Goal: Answer question/provide support

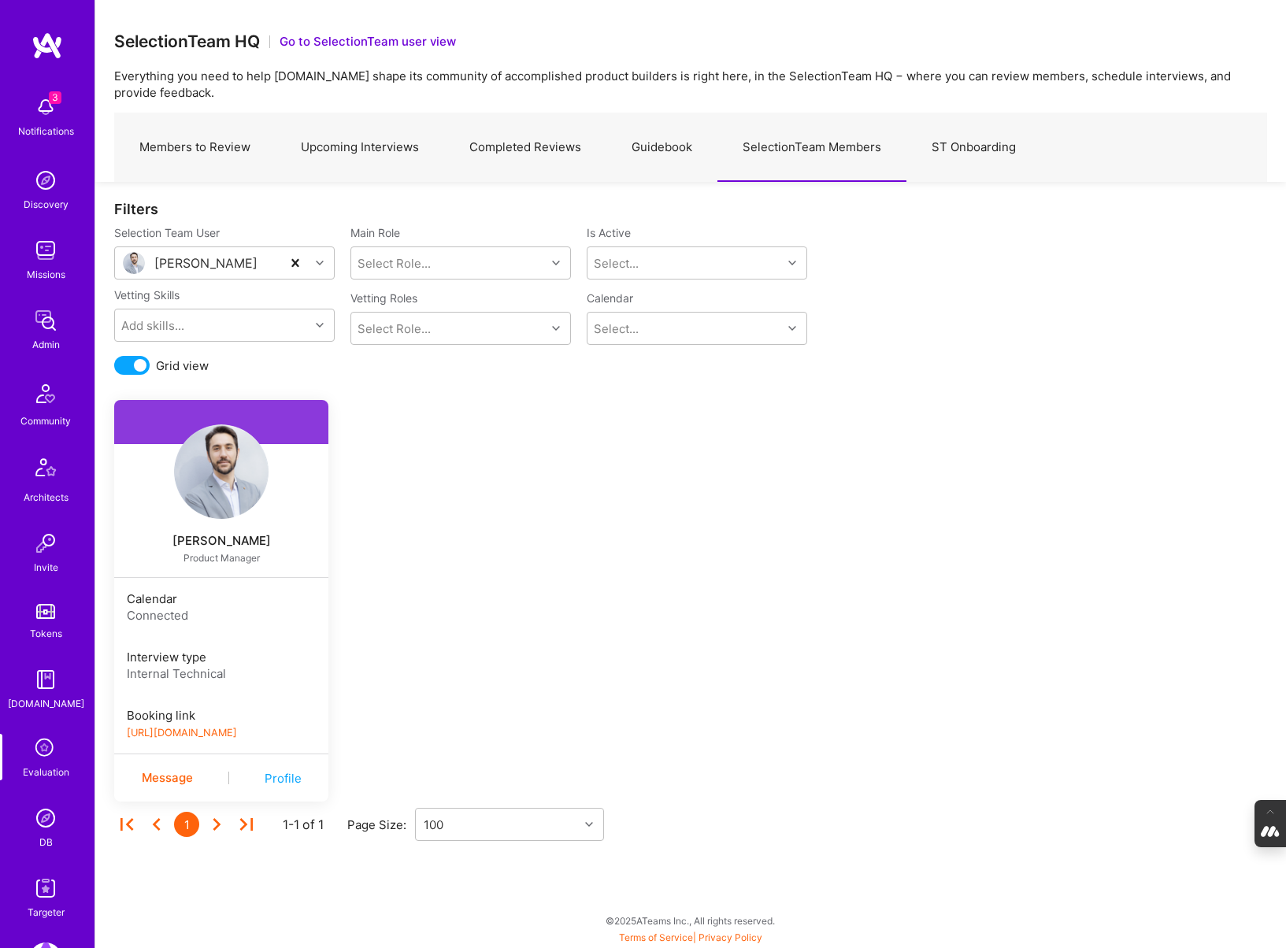
click at [39, 832] on img at bounding box center [46, 819] width 32 height 32
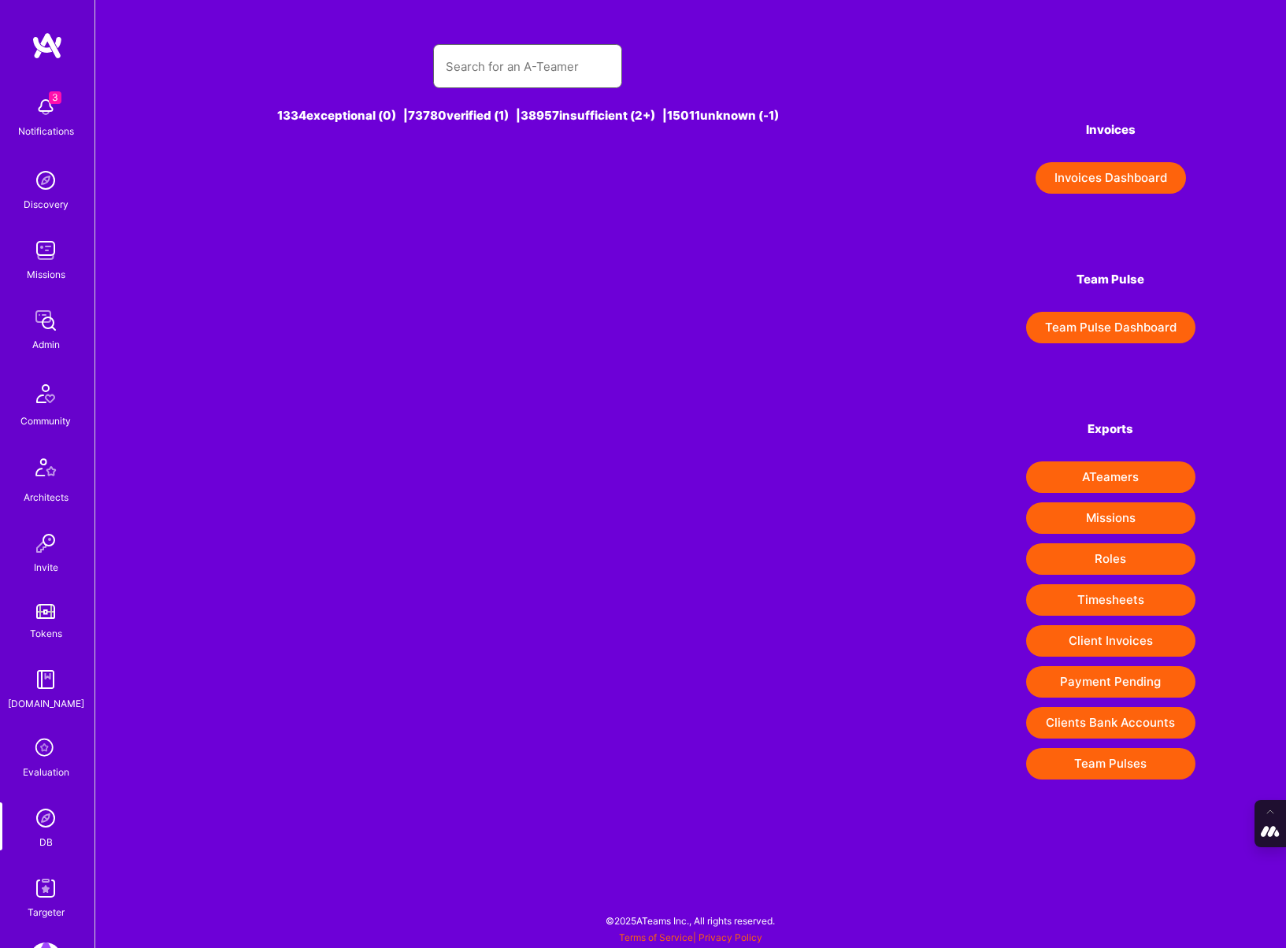
click at [519, 77] on input "text" at bounding box center [528, 66] width 164 height 40
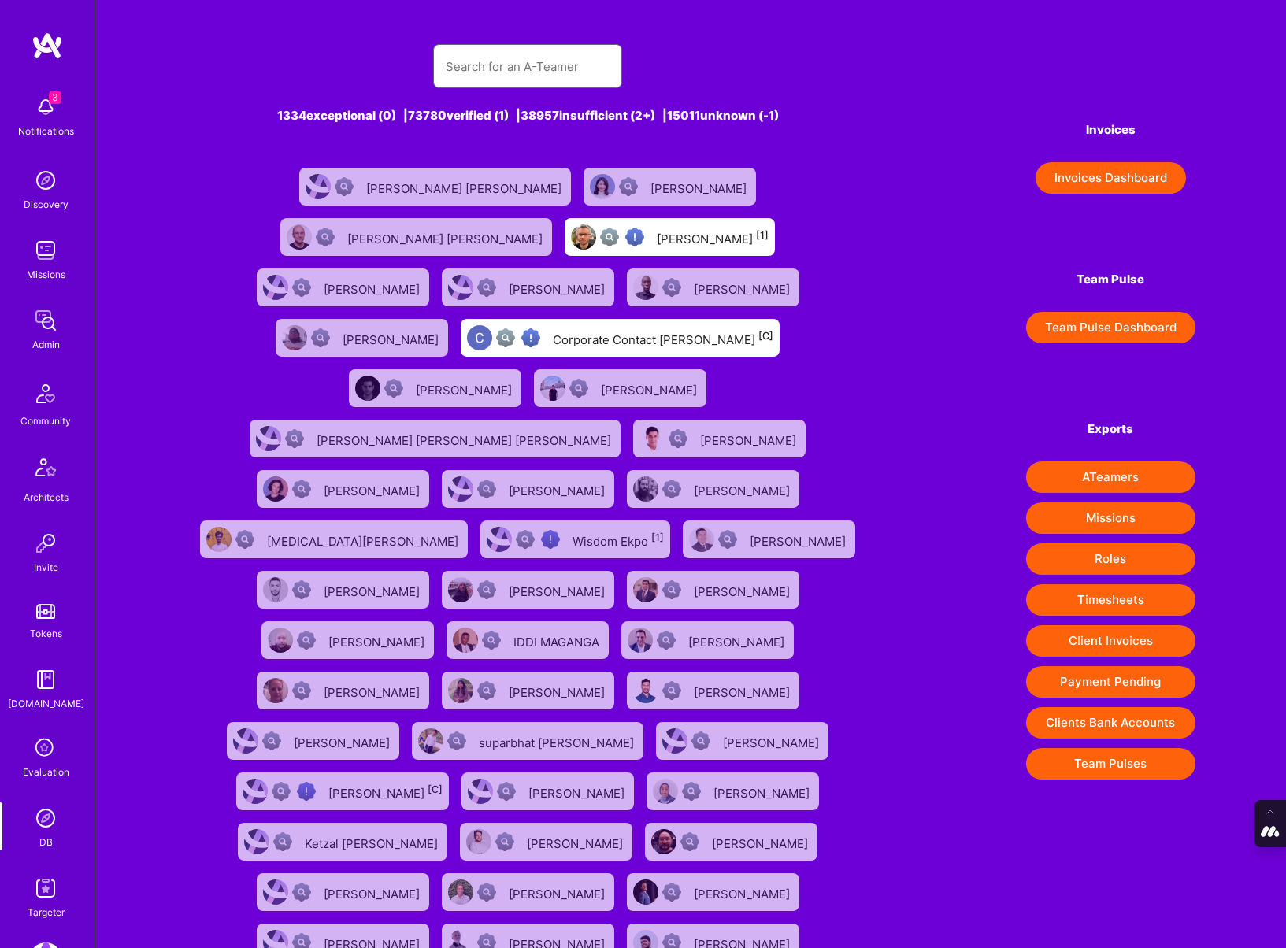
paste input "geoffrey@mccaleb.me"
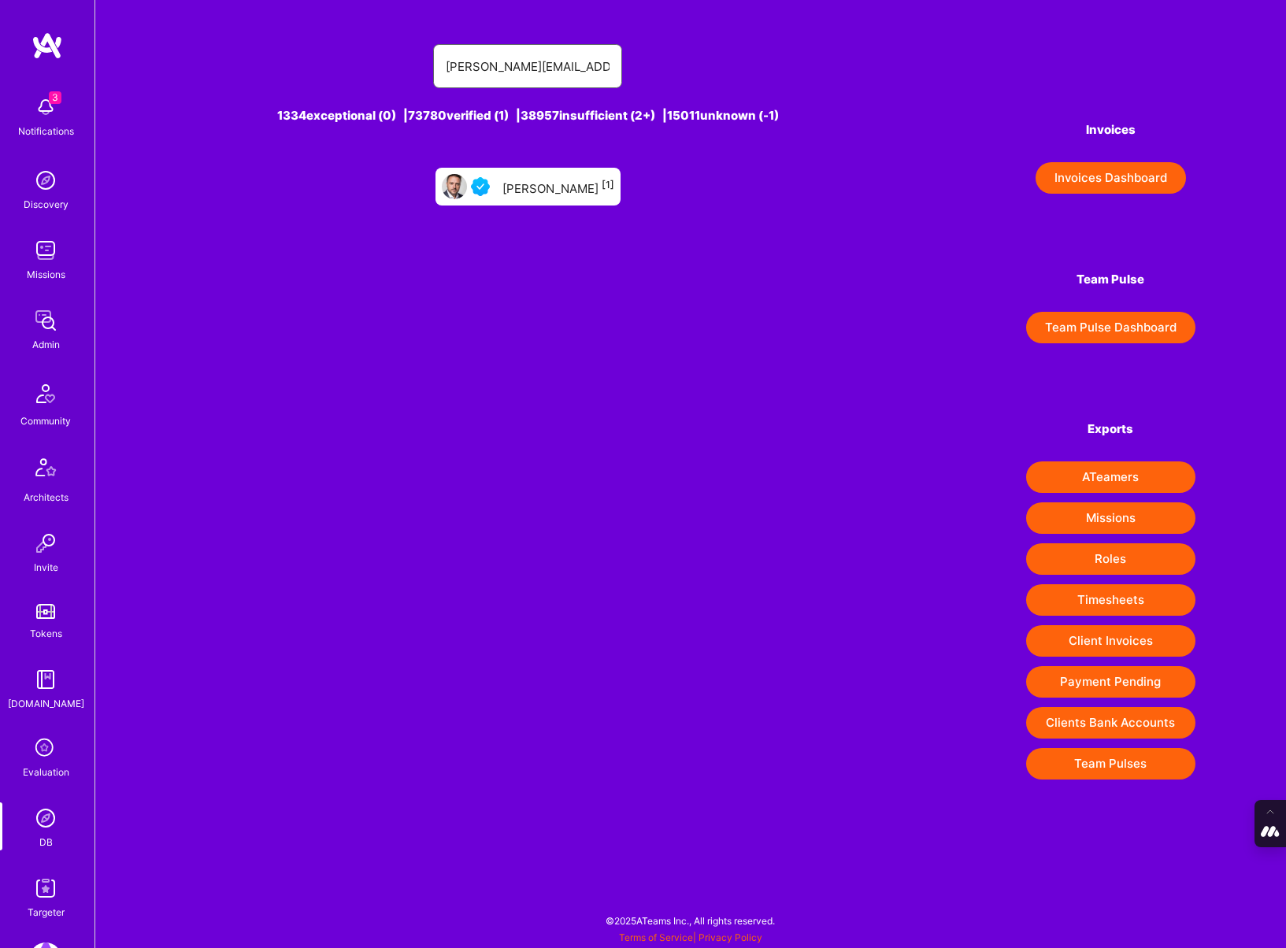
type input "geoffrey@mccaleb.me"
click at [558, 181] on div "Geoffrey Mccaleb [1]" at bounding box center [559, 186] width 112 height 20
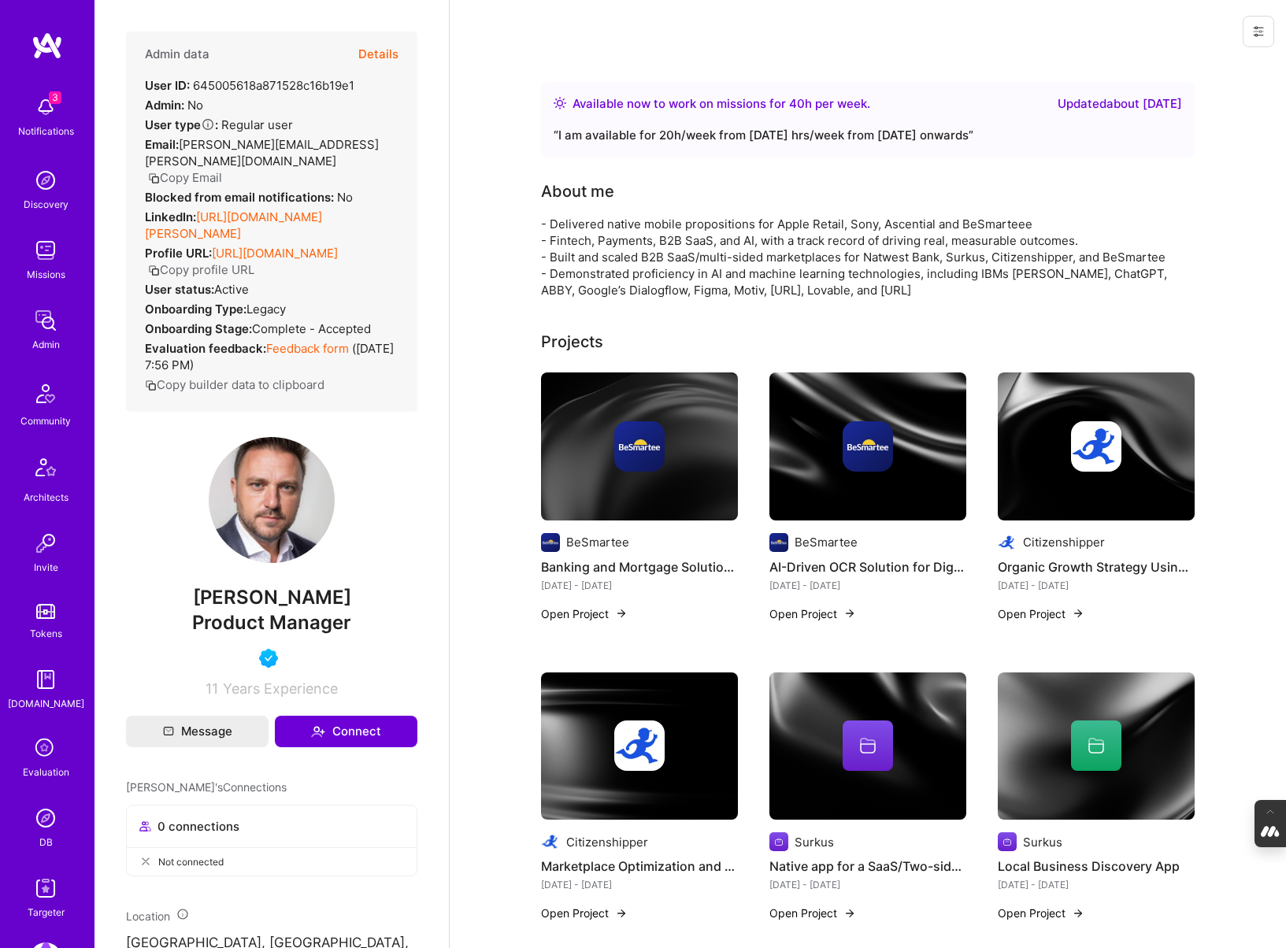
click at [377, 45] on button "Details" at bounding box center [378, 55] width 40 height 46
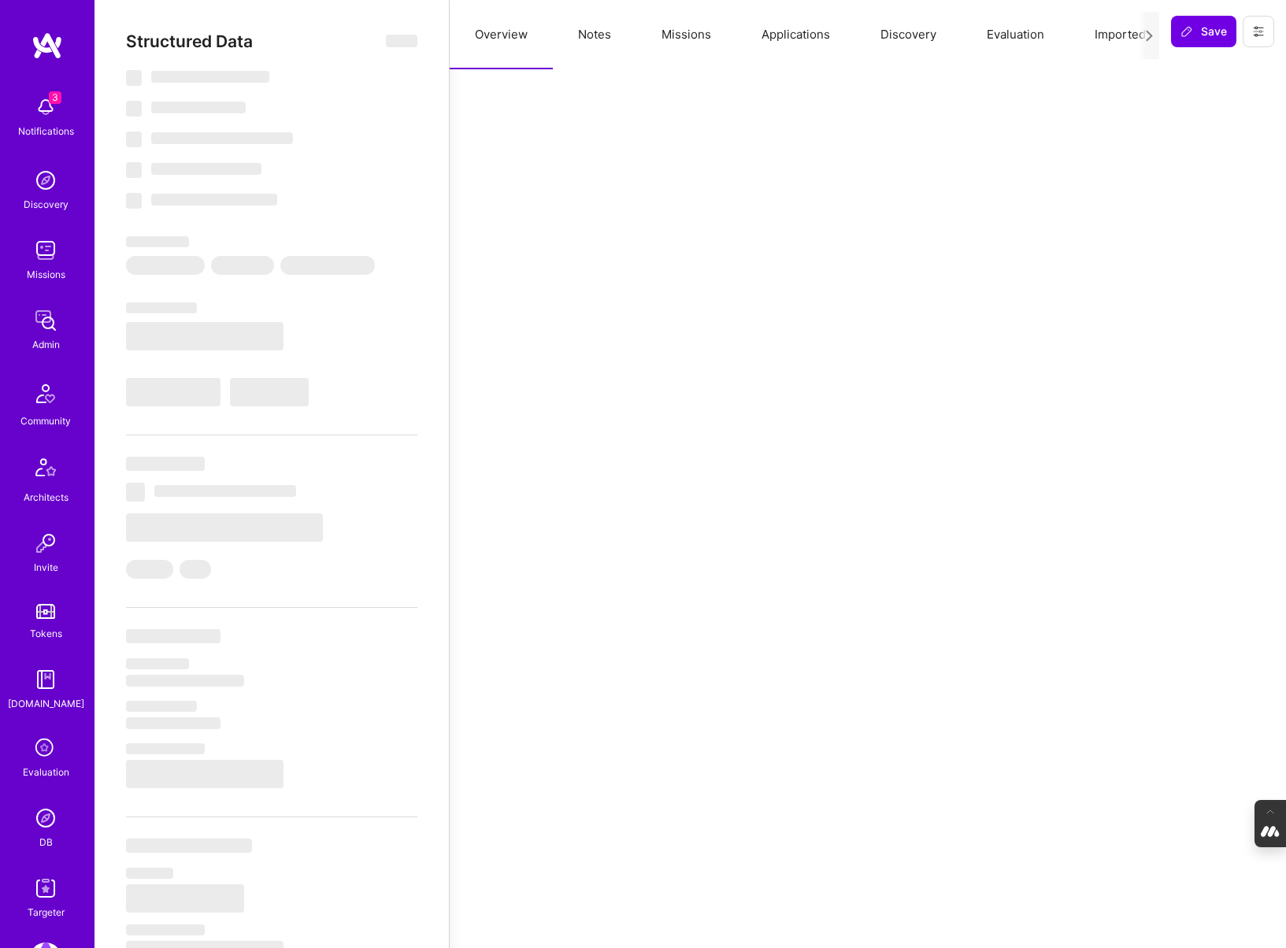
click at [1013, 35] on button "Evaluation" at bounding box center [1016, 34] width 108 height 69
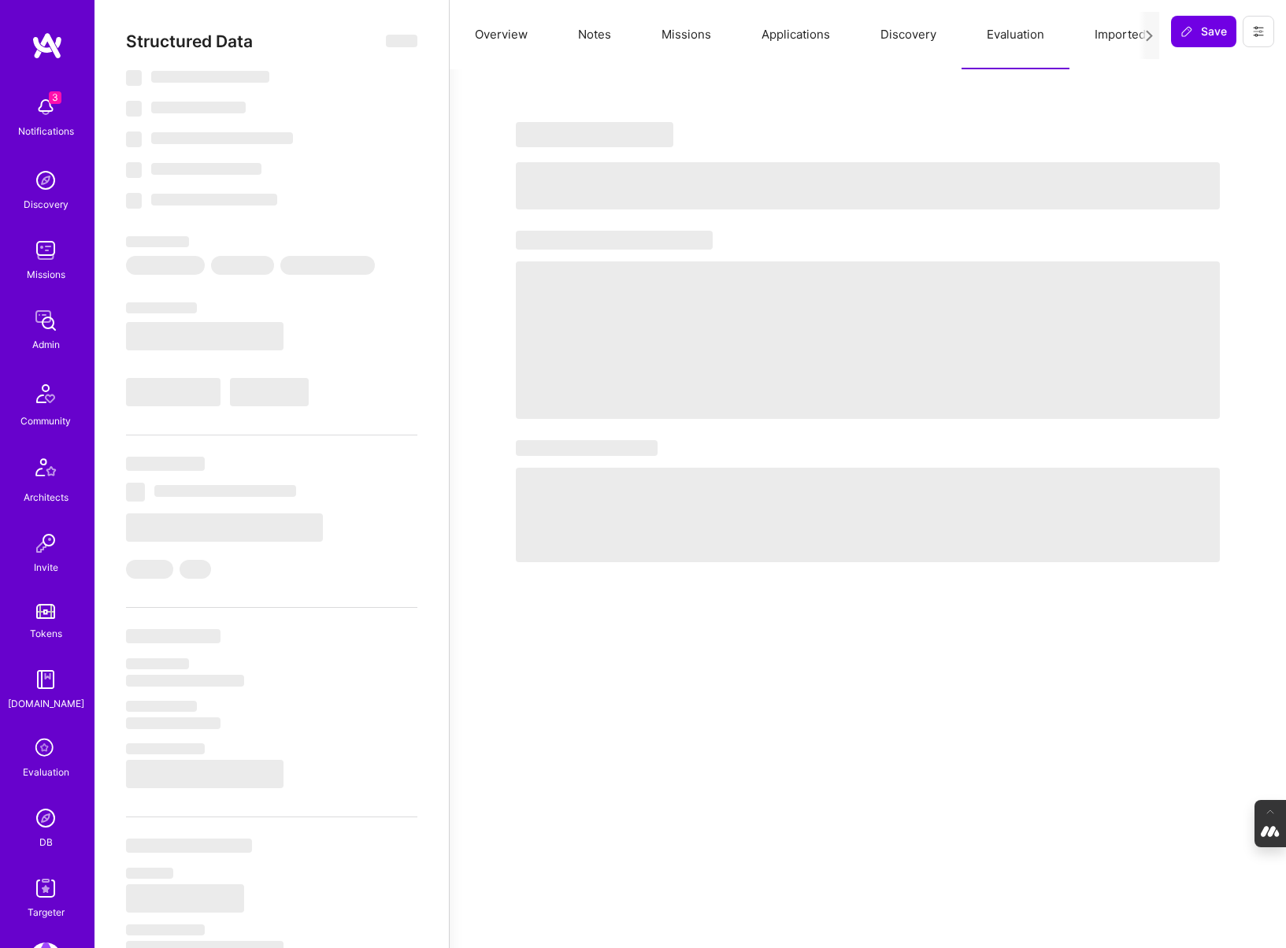
select select "Right Now"
select select "4"
select select "7"
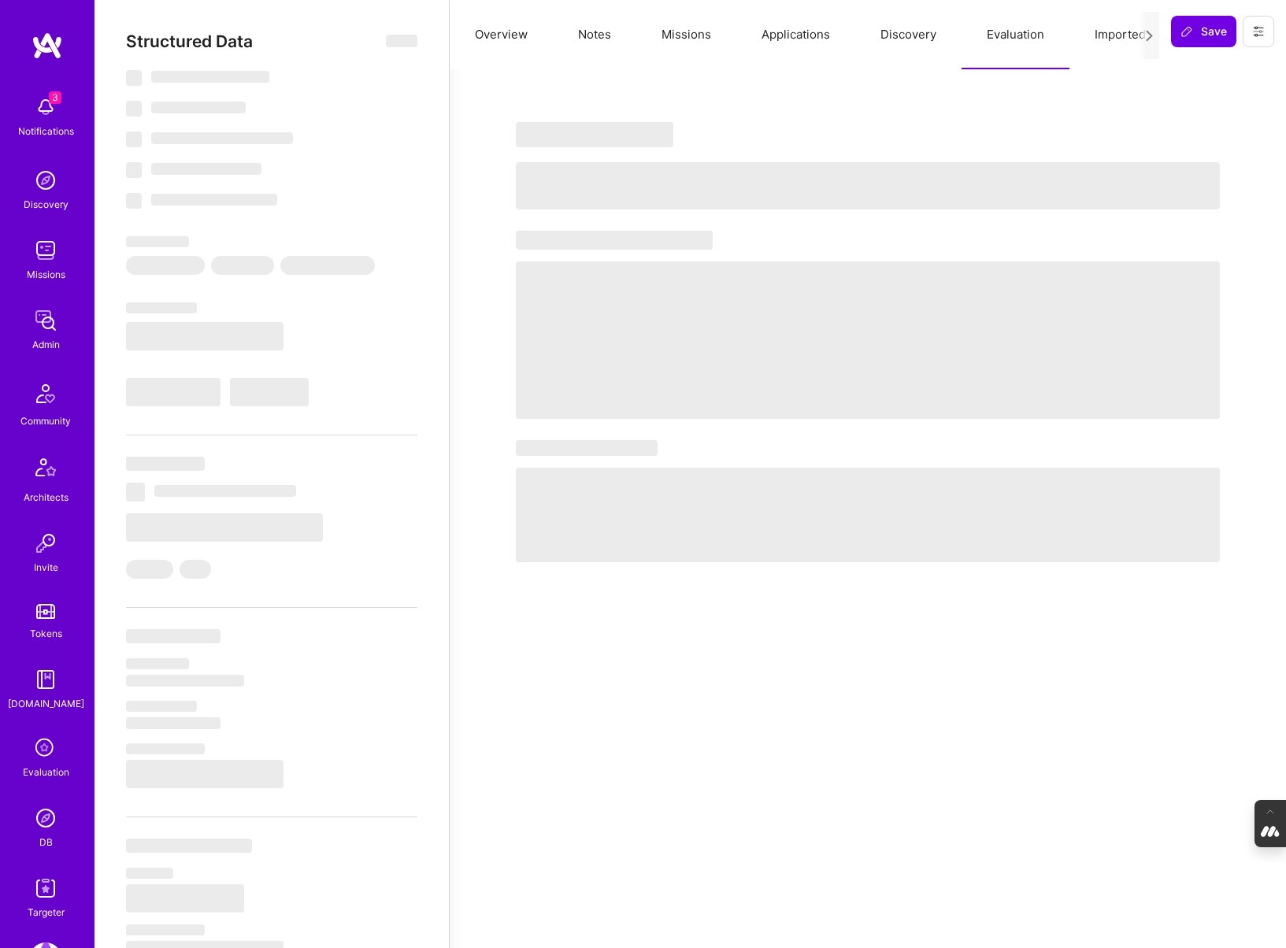
select select "US"
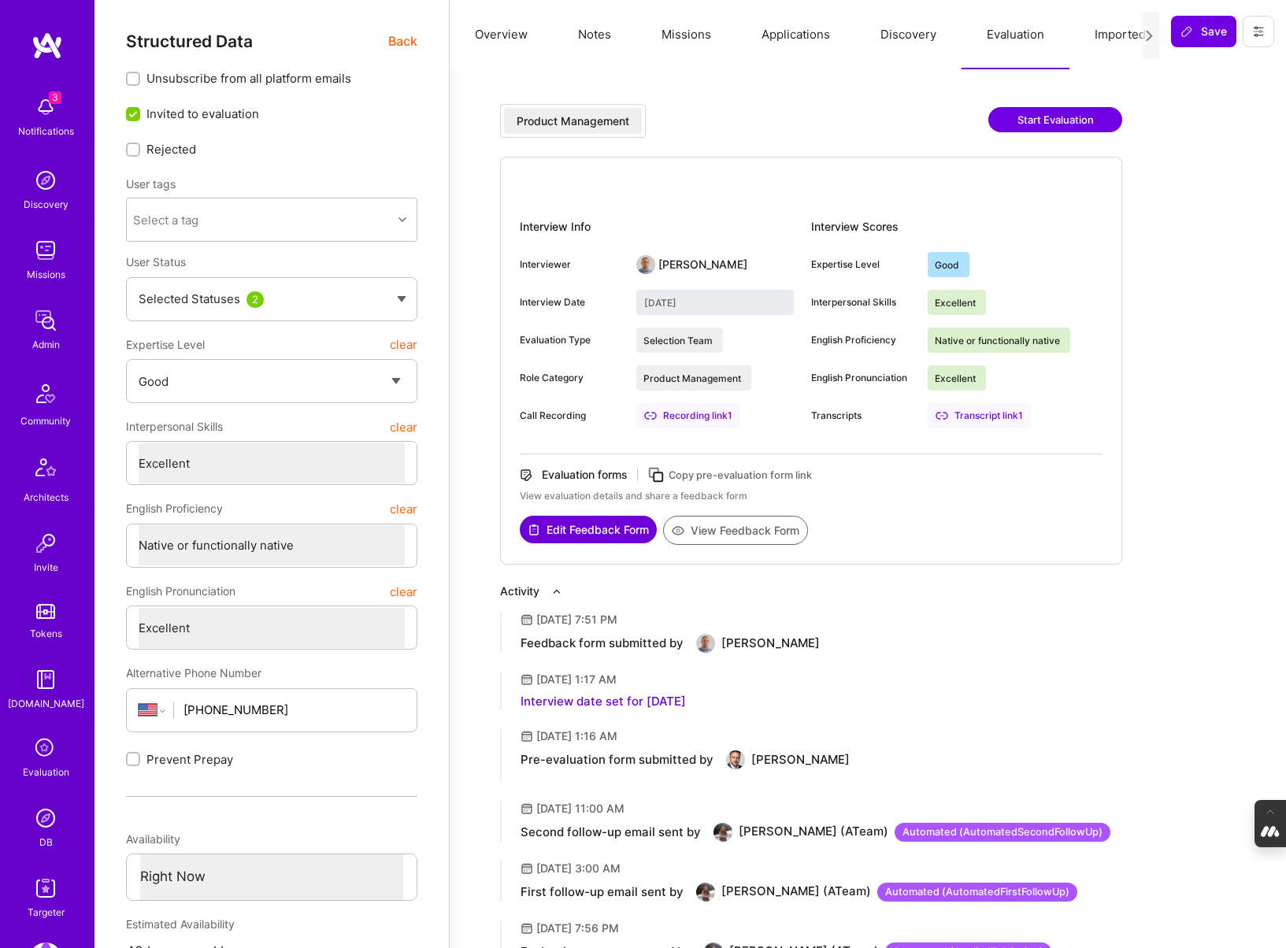
click at [50, 820] on img at bounding box center [46, 819] width 32 height 32
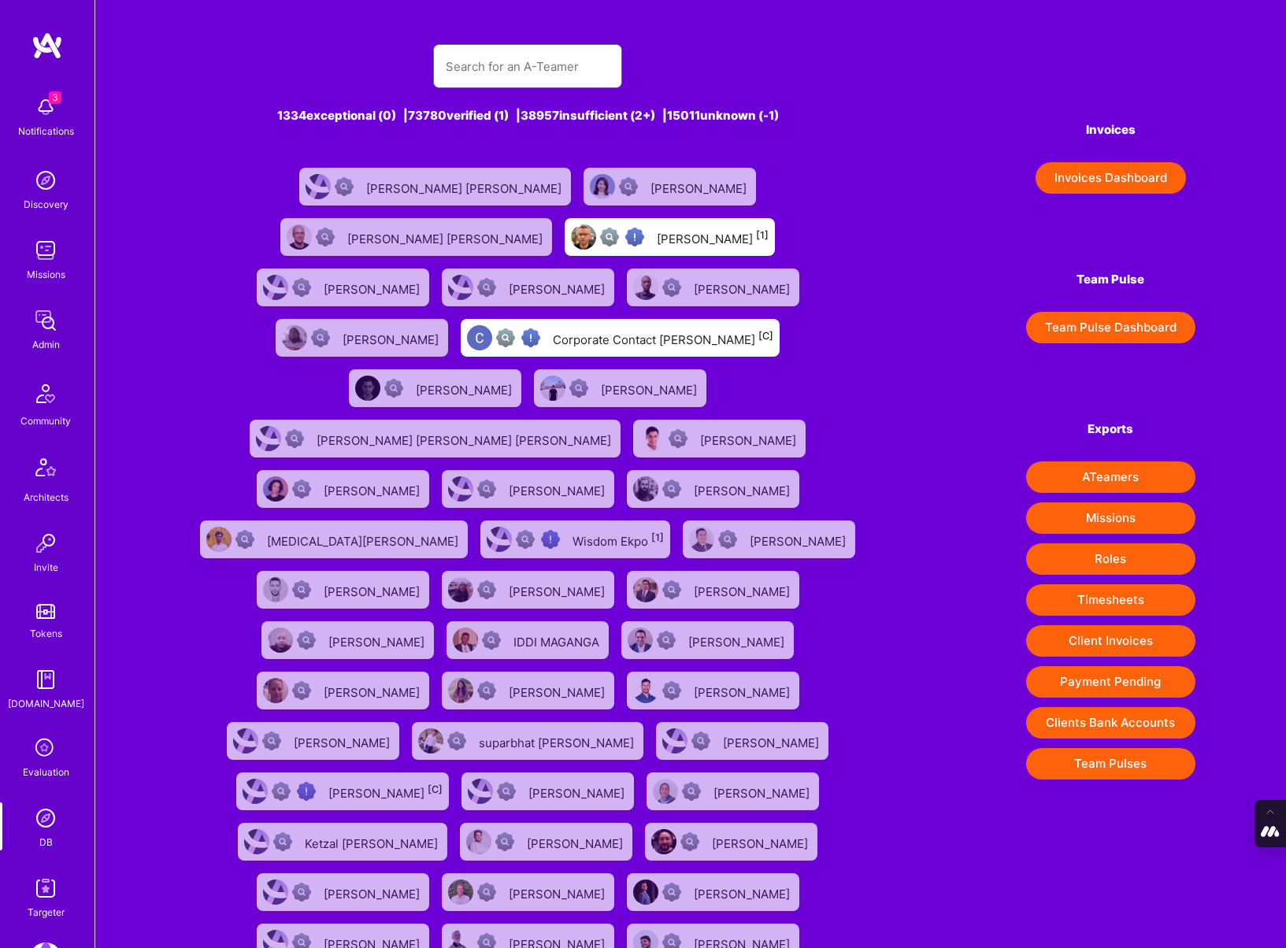
click at [505, 56] on input "text" at bounding box center [528, 66] width 164 height 40
paste input "siavosh@zarrasvand.com"
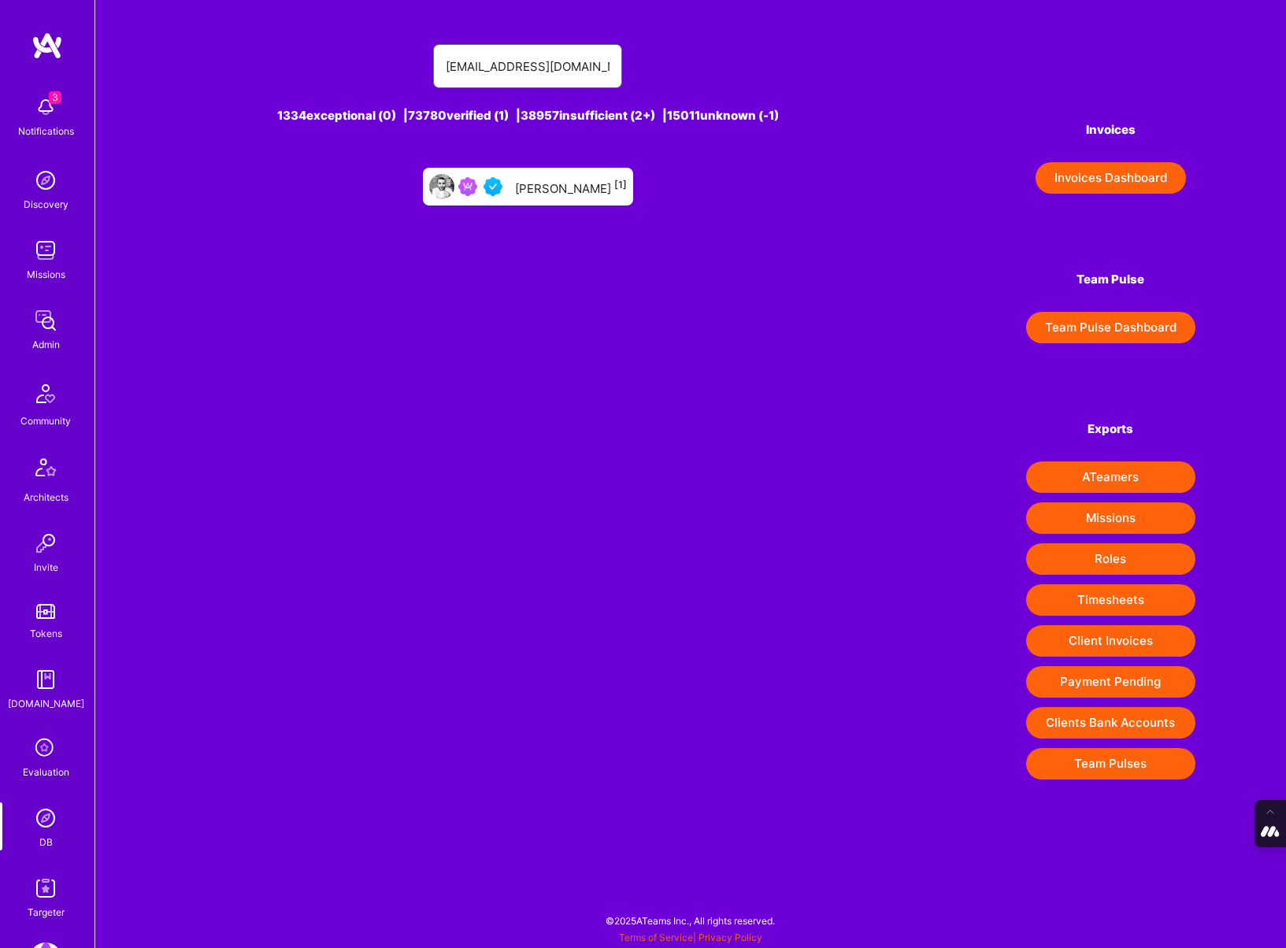
type input "siavosh@zarrasvand.com"
click at [544, 170] on div "Siavosh Zarrasvand [1]" at bounding box center [528, 187] width 210 height 38
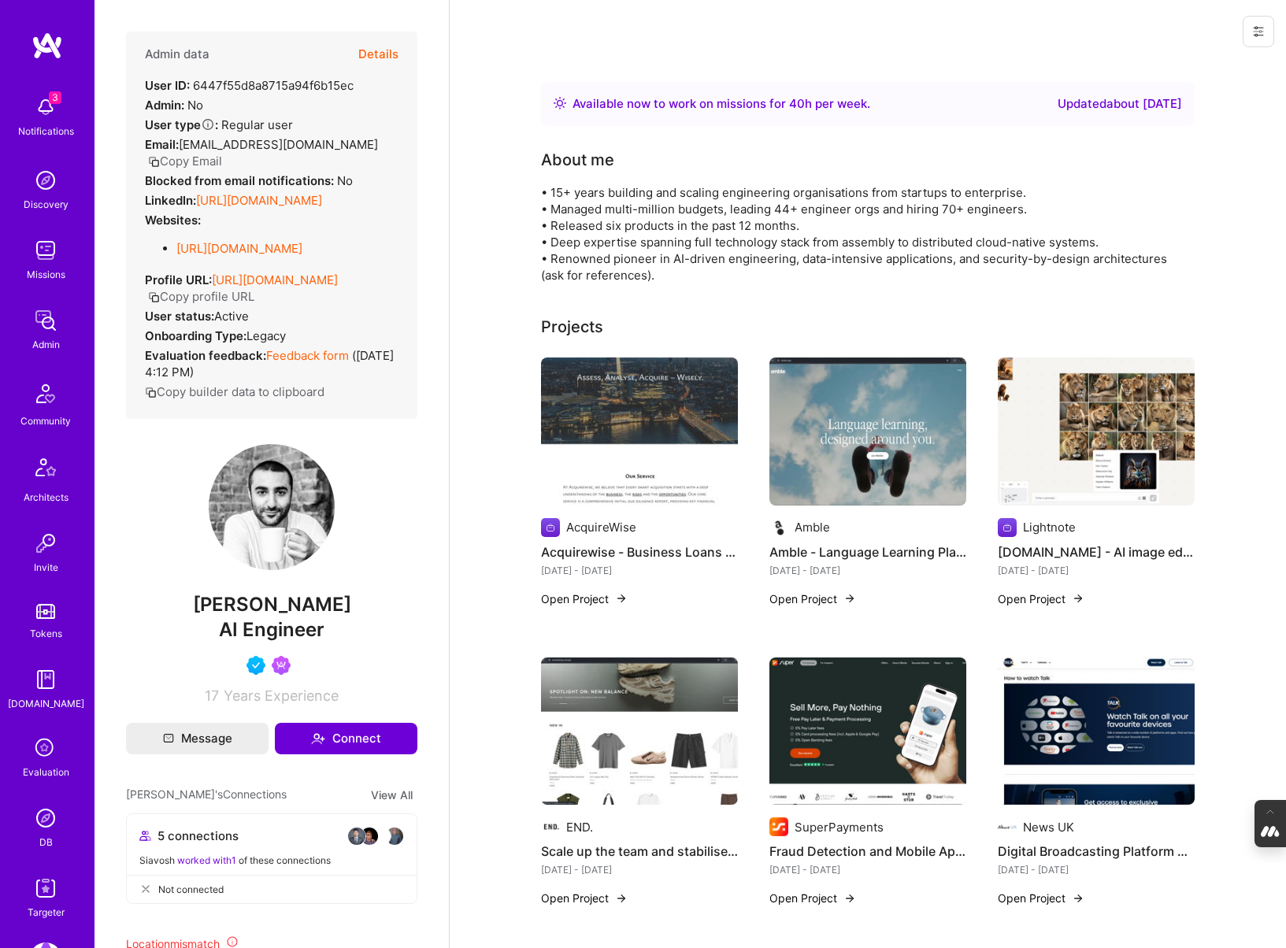
click at [384, 56] on button "Details" at bounding box center [378, 55] width 40 height 46
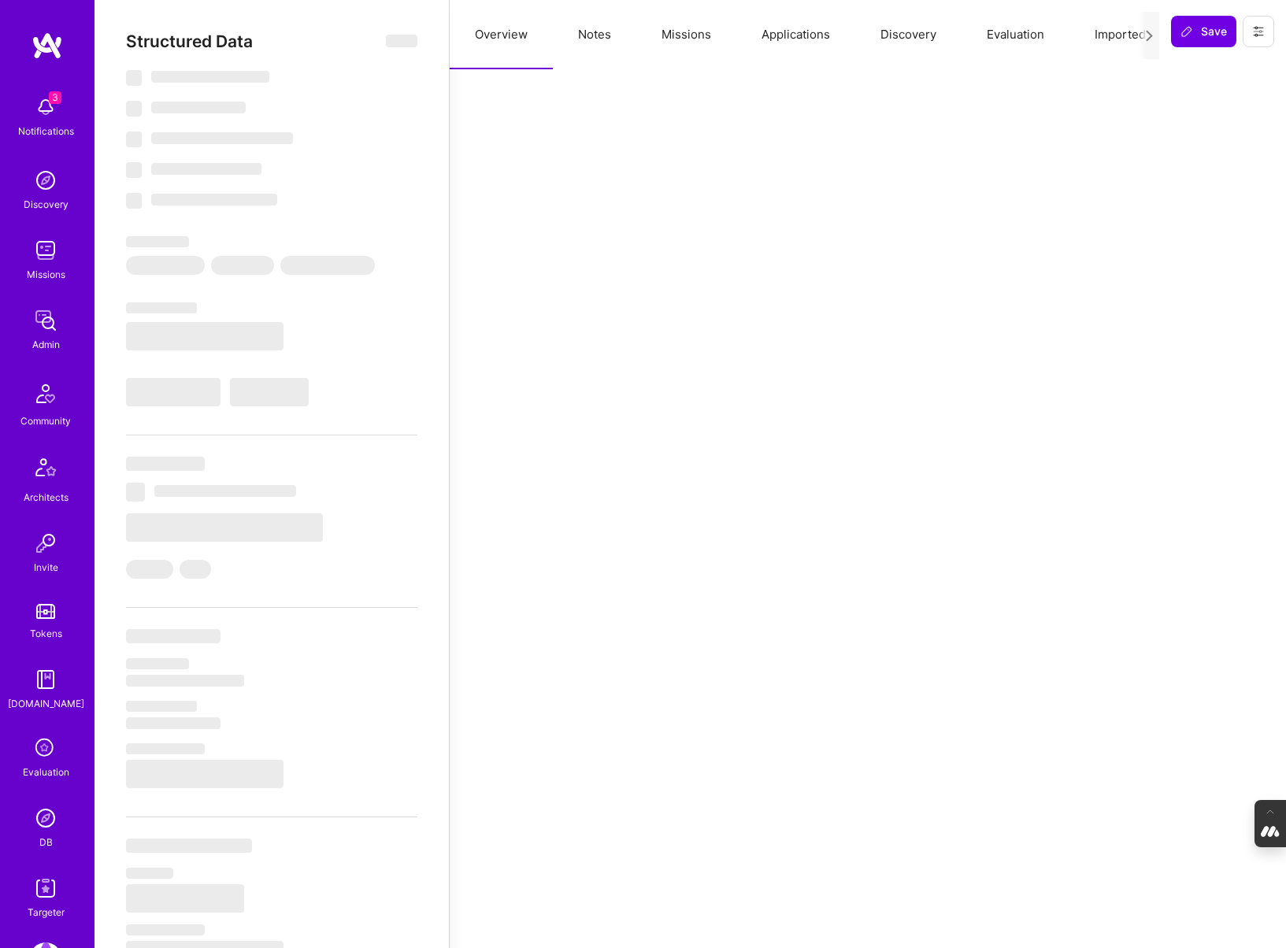
click at [1016, 39] on button "Evaluation" at bounding box center [1016, 34] width 108 height 69
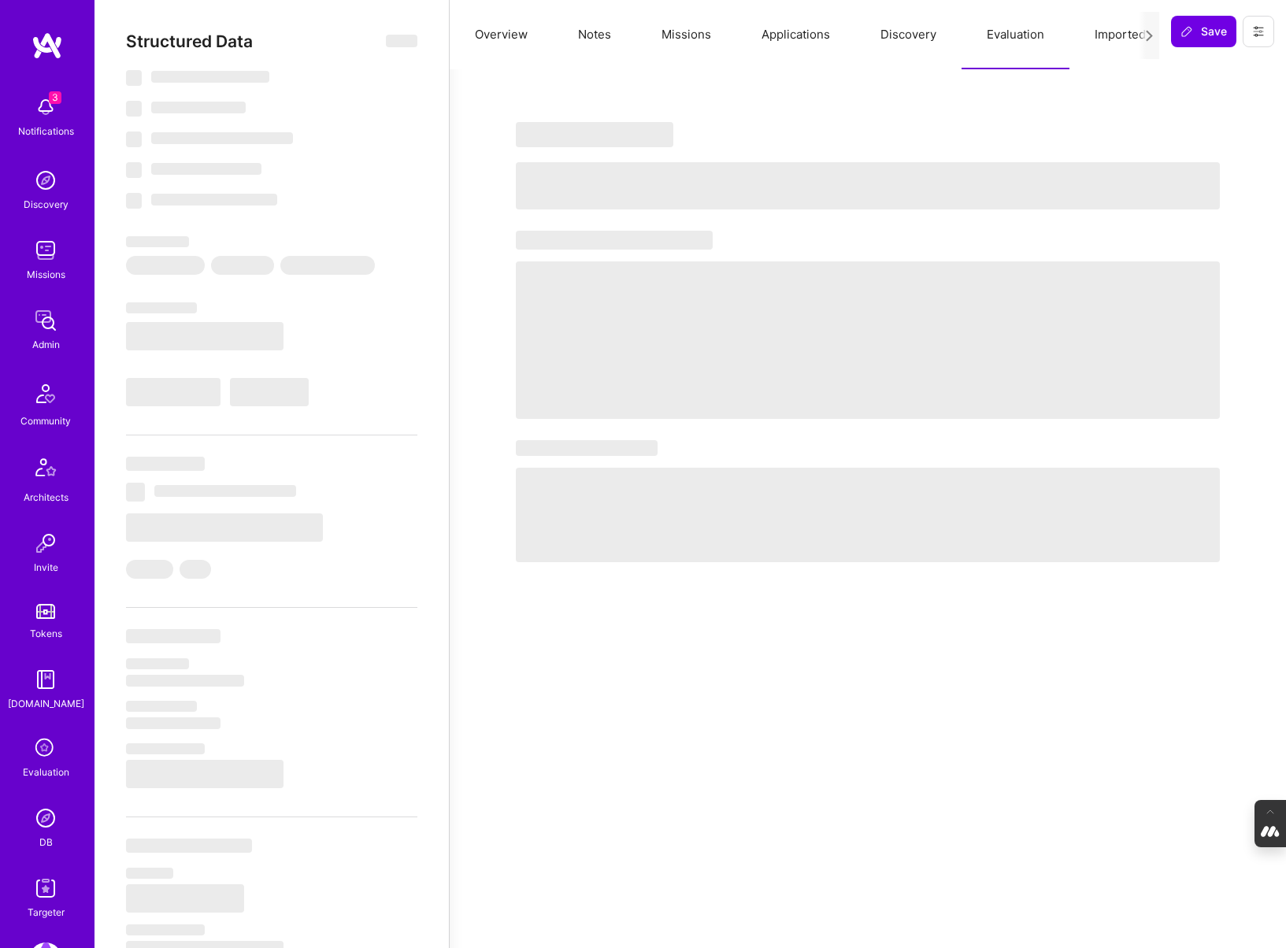
type textarea "x"
select select "Right Now"
select select "5"
select select "4"
select select "6"
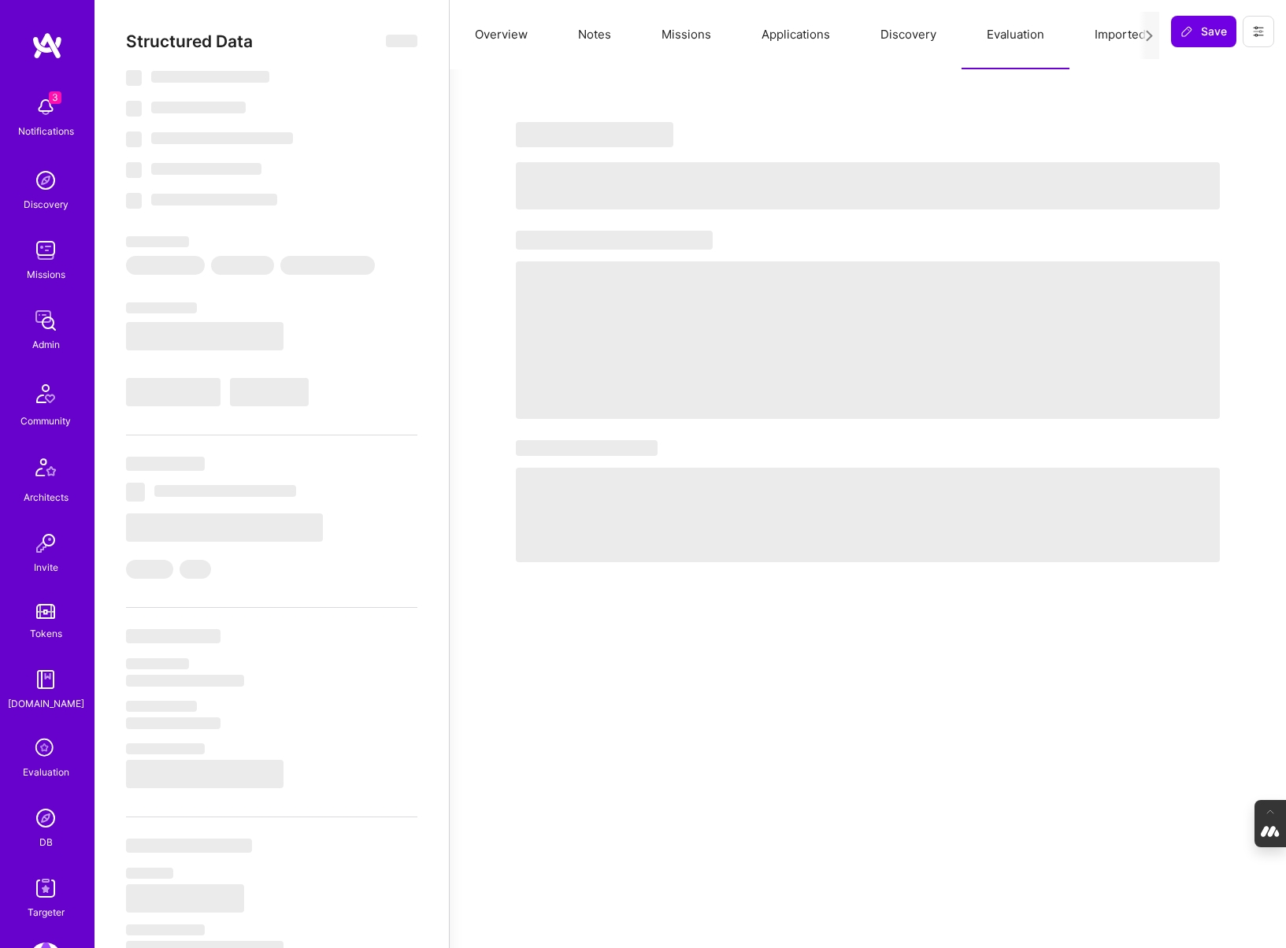
select select "6"
select select "GB"
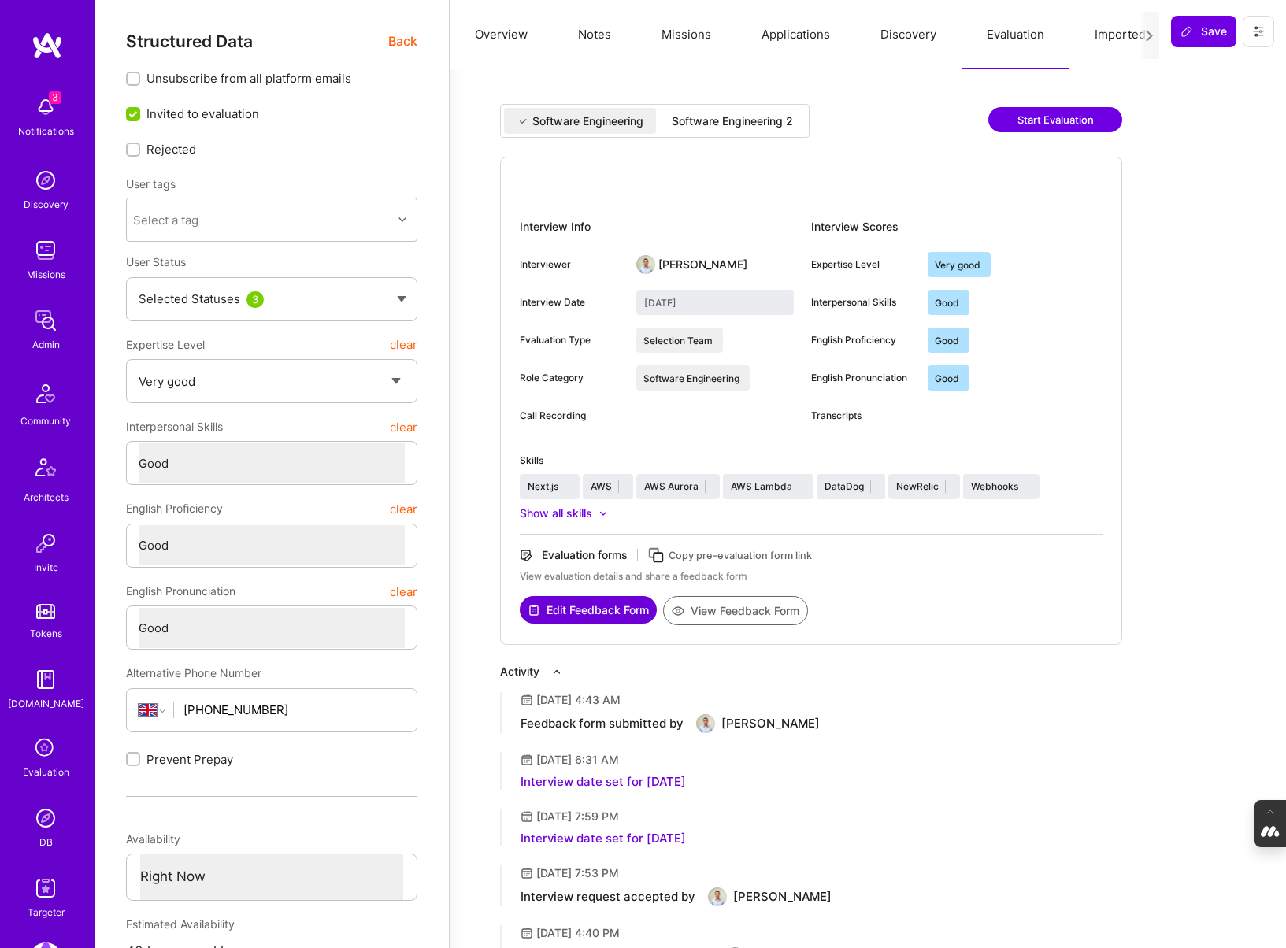
click at [759, 124] on div "Software Engineering 2" at bounding box center [732, 121] width 121 height 16
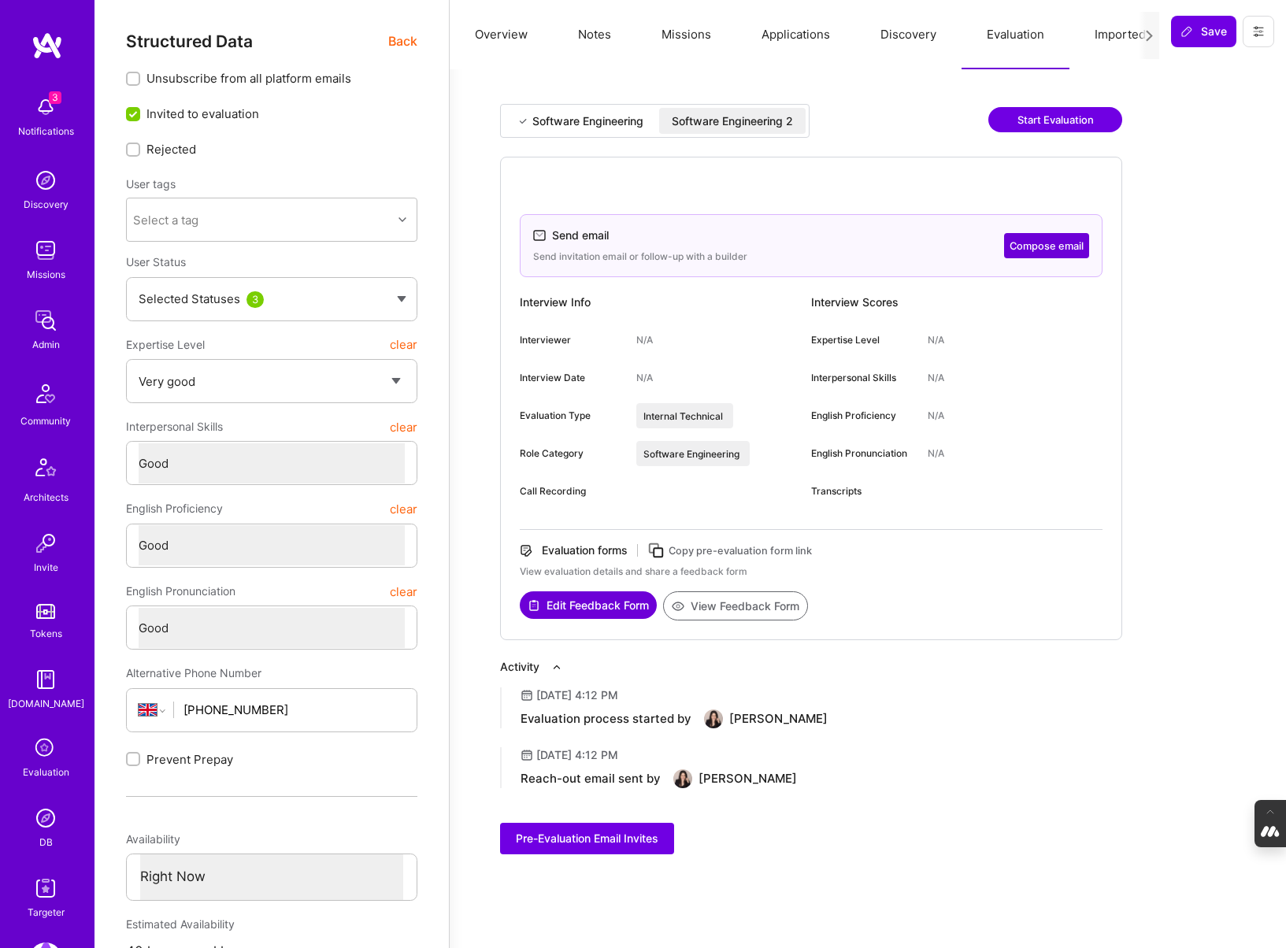
click at [656, 547] on icon at bounding box center [657, 551] width 18 height 18
click at [1267, 43] on button at bounding box center [1259, 32] width 32 height 32
click at [1193, 67] on button "Login as Siavosh" at bounding box center [1202, 67] width 146 height 40
